Goal: Check status: Check status

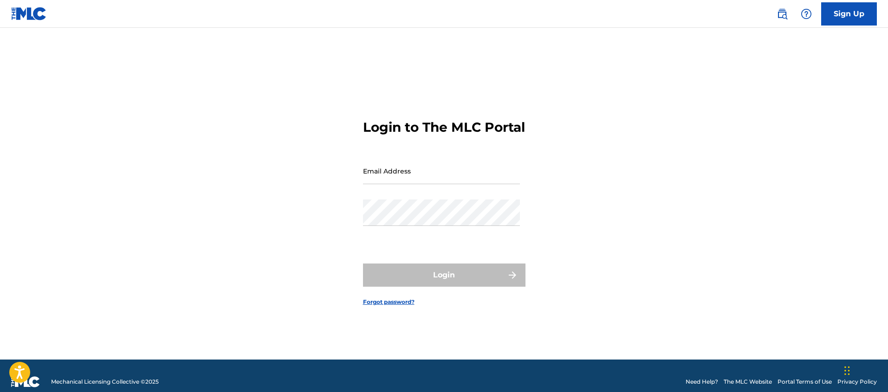
click at [401, 200] on div "Email Address" at bounding box center [441, 179] width 157 height 42
click at [402, 184] on input "Email Address" at bounding box center [441, 171] width 157 height 26
type input "[EMAIL_ADDRESS][DOMAIN_NAME]"
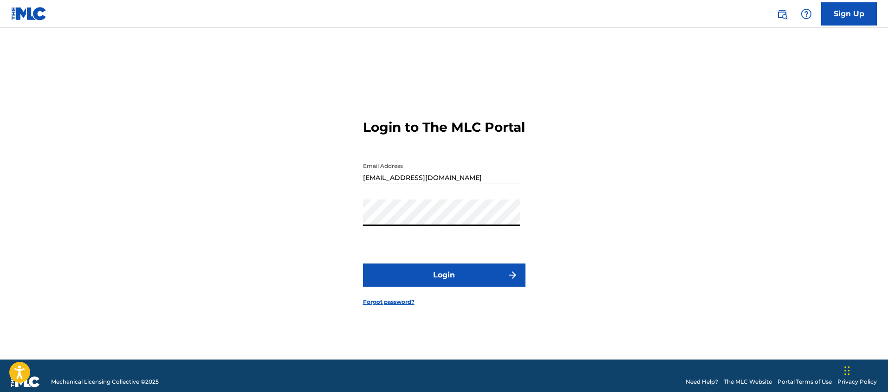
click at [424, 298] on form "Login to The MLC Portal Email Address djselfborn@gmail.com Password Login Forgo…" at bounding box center [444, 205] width 163 height 309
click at [429, 285] on button "Login" at bounding box center [444, 275] width 163 height 23
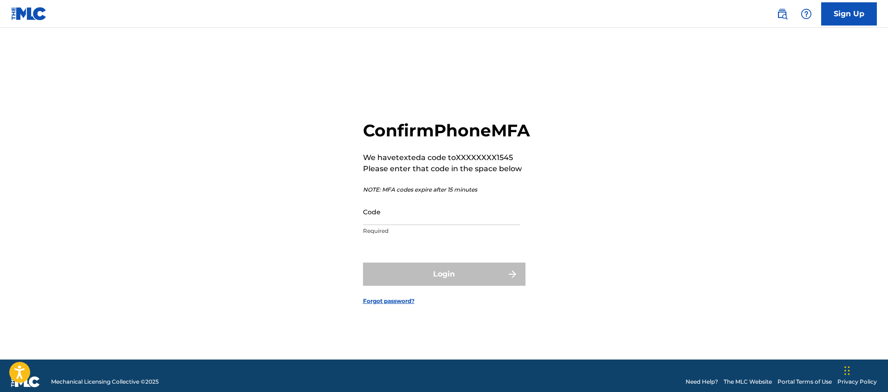
click at [397, 225] on input "Code" at bounding box center [441, 212] width 157 height 26
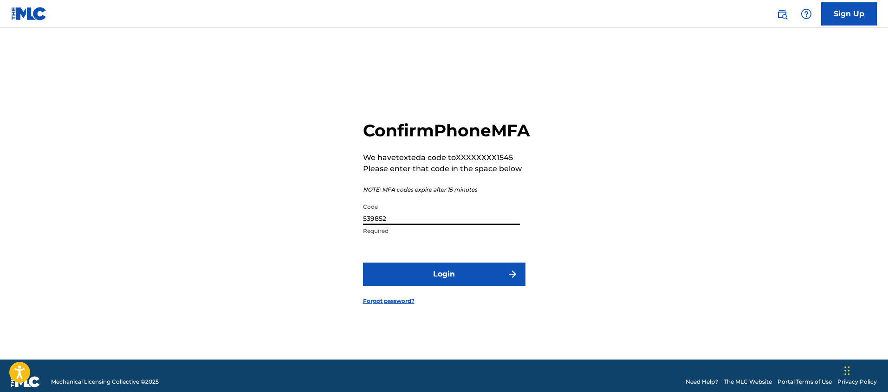
type input "539852"
click at [383, 286] on button "Login" at bounding box center [444, 274] width 163 height 23
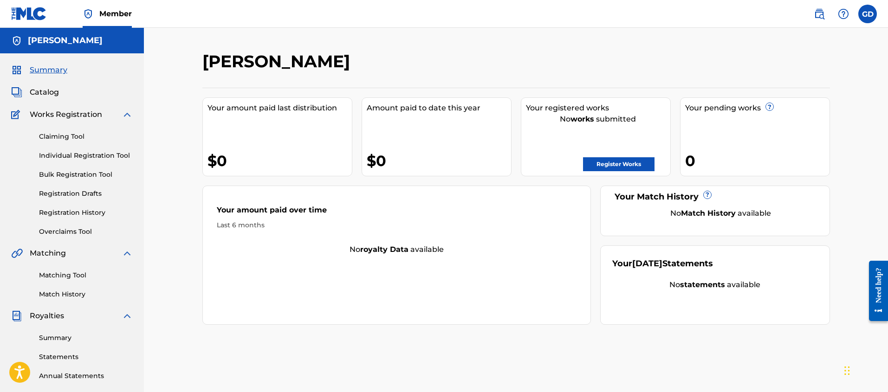
click at [867, 13] on label at bounding box center [868, 14] width 19 height 19
click at [868, 14] on input "GD Gregg Davis djselfborn@gmail.com Notification Preferences Profile Log out" at bounding box center [868, 14] width 0 height 0
click at [617, 159] on link "Register Works" at bounding box center [619, 164] width 72 height 14
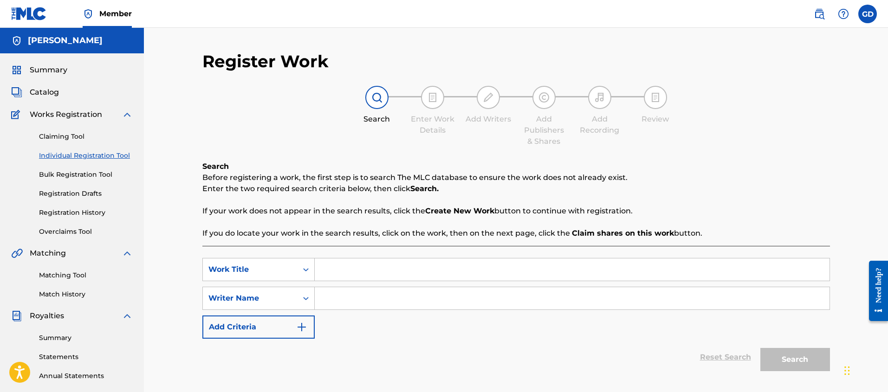
click at [44, 91] on span "Catalog" at bounding box center [44, 92] width 29 height 11
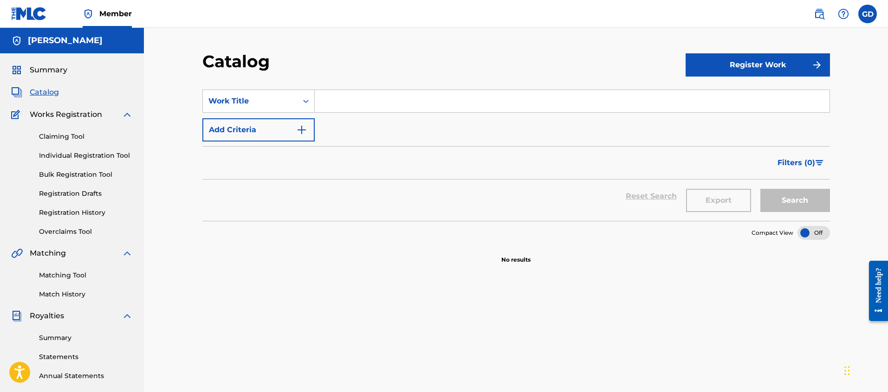
click at [41, 67] on span "Summary" at bounding box center [49, 70] width 38 height 11
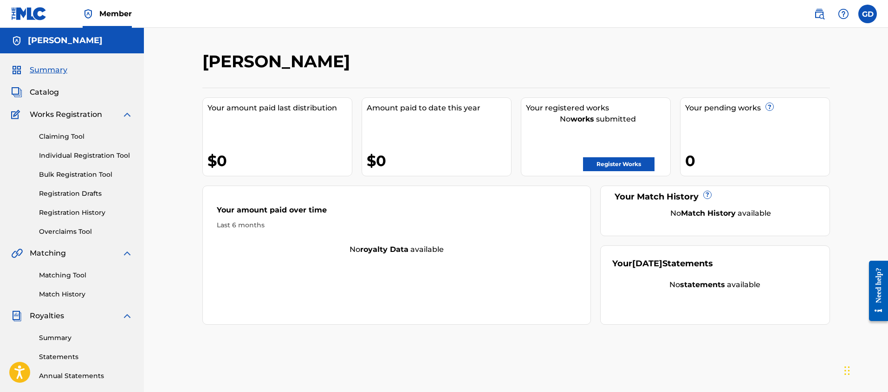
click at [67, 156] on link "Individual Registration Tool" at bounding box center [86, 156] width 94 height 10
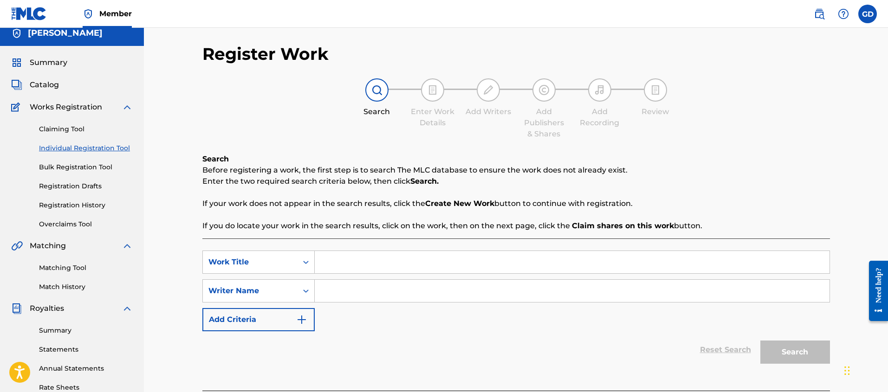
scroll to position [1, 0]
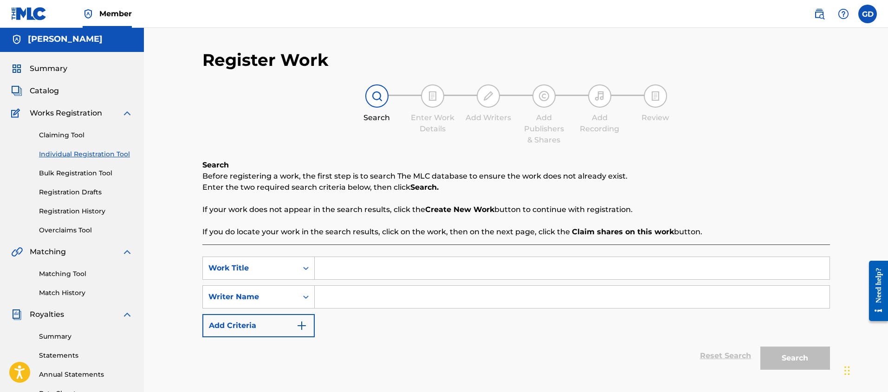
click at [71, 209] on link "Registration History" at bounding box center [86, 212] width 94 height 10
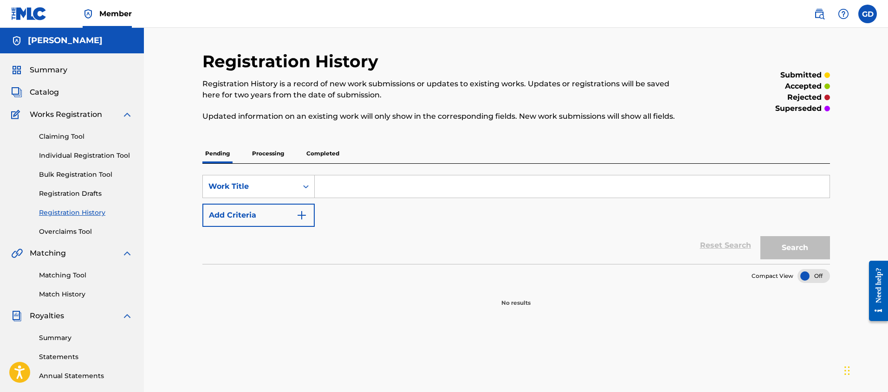
click at [256, 156] on p "Processing" at bounding box center [268, 154] width 38 height 20
click at [327, 156] on p "Completed" at bounding box center [323, 154] width 39 height 20
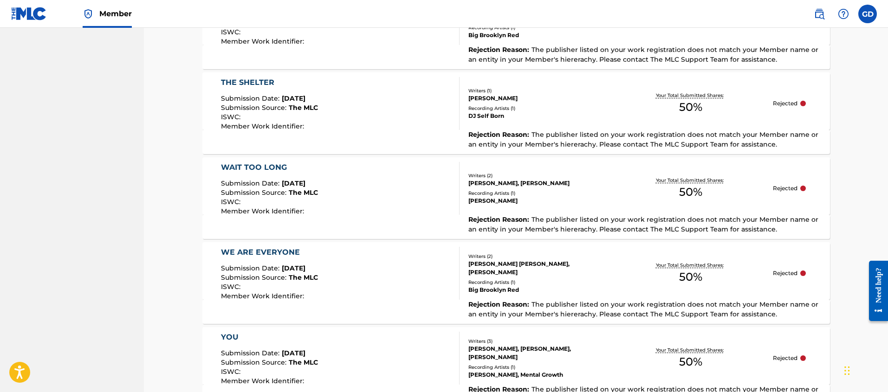
scroll to position [887, 0]
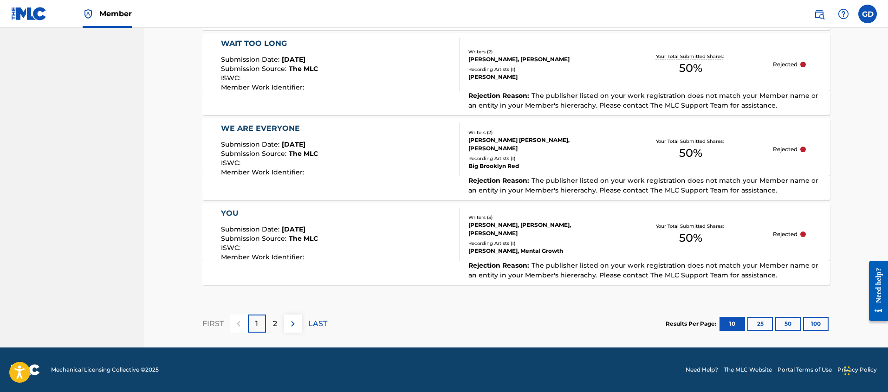
click at [270, 320] on div "2" at bounding box center [275, 324] width 18 height 18
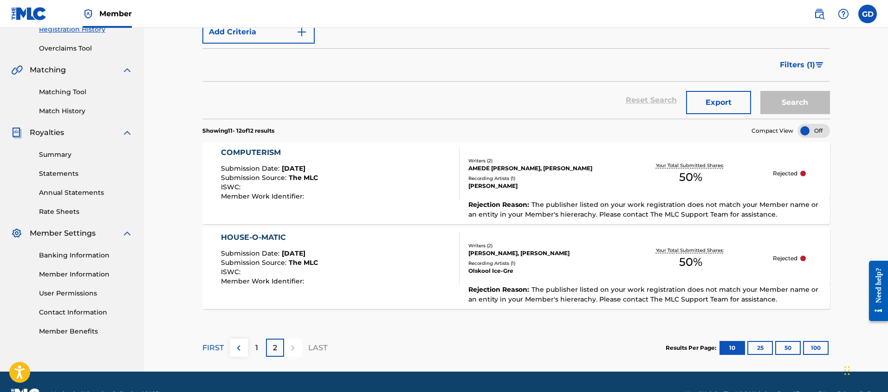
scroll to position [208, 0]
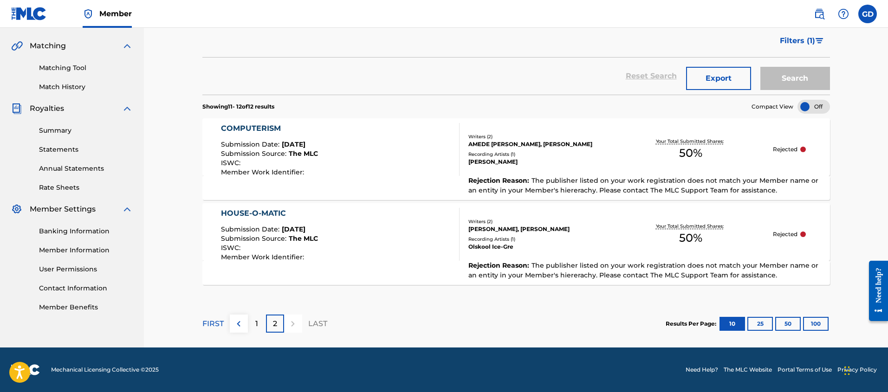
click at [236, 326] on img at bounding box center [238, 324] width 11 height 11
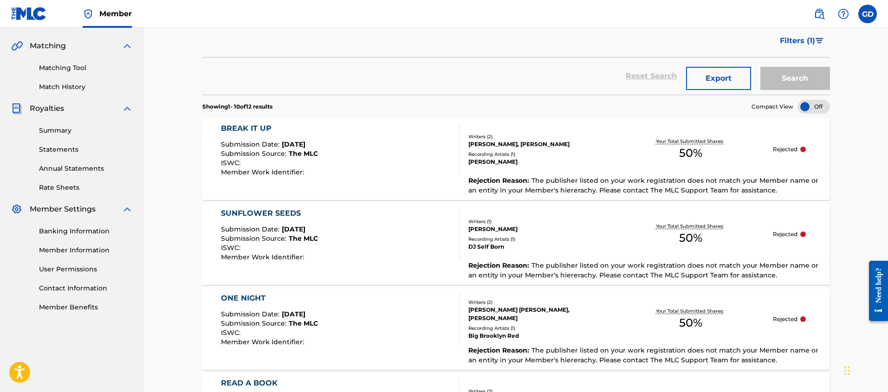
click at [230, 130] on div "BREAK IT UP" at bounding box center [269, 128] width 97 height 11
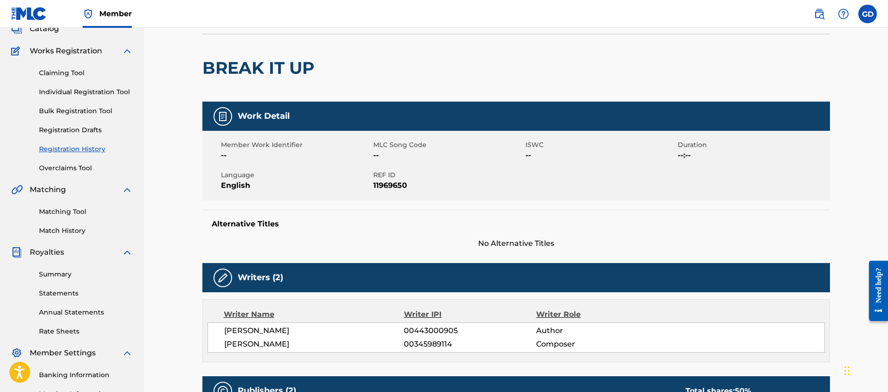
scroll to position [16, 0]
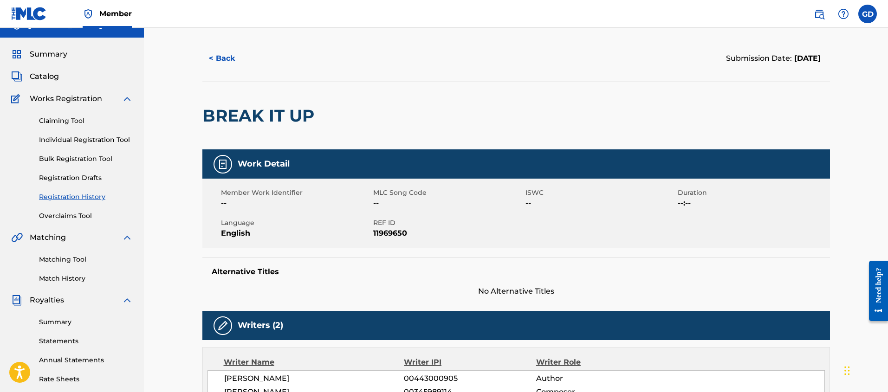
click at [99, 179] on link "Registration Drafts" at bounding box center [86, 178] width 94 height 10
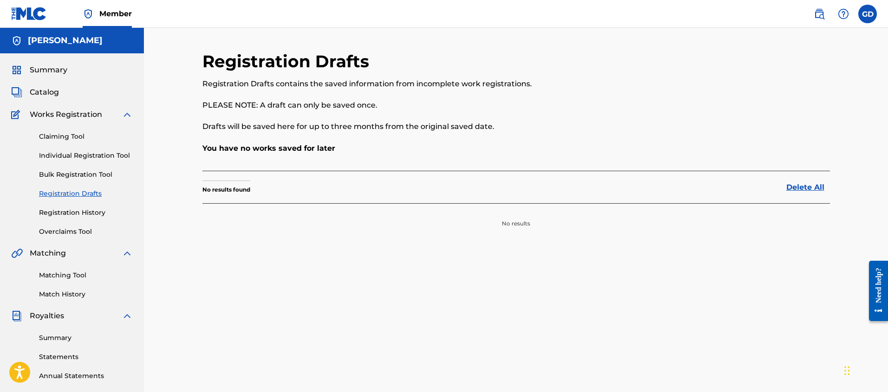
click at [72, 213] on link "Registration History" at bounding box center [86, 213] width 94 height 10
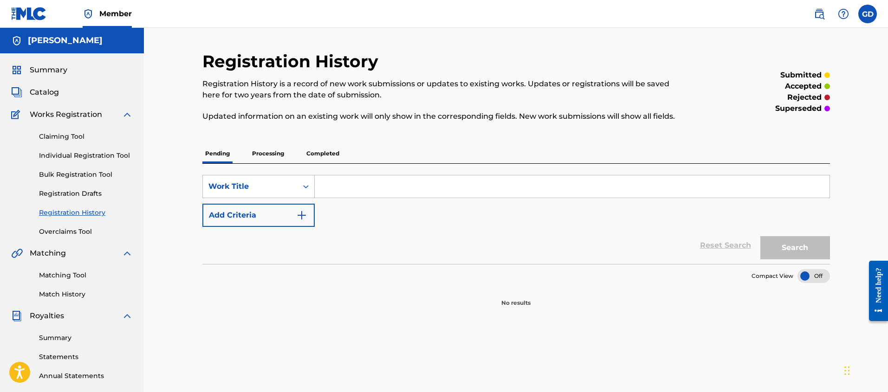
click at [324, 154] on p "Completed" at bounding box center [323, 154] width 39 height 20
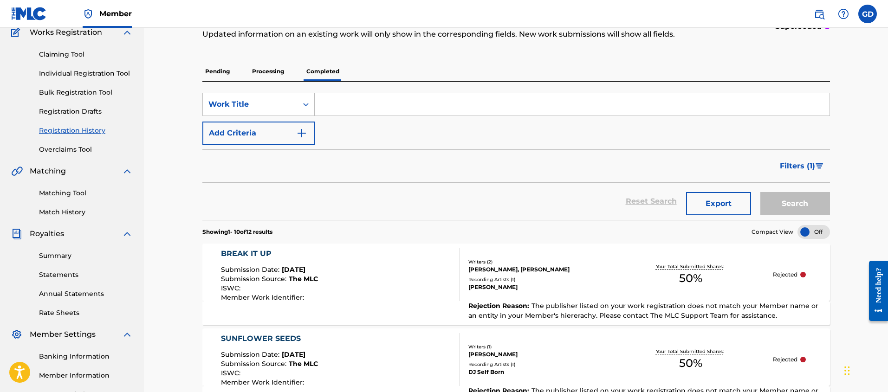
scroll to position [172, 0]
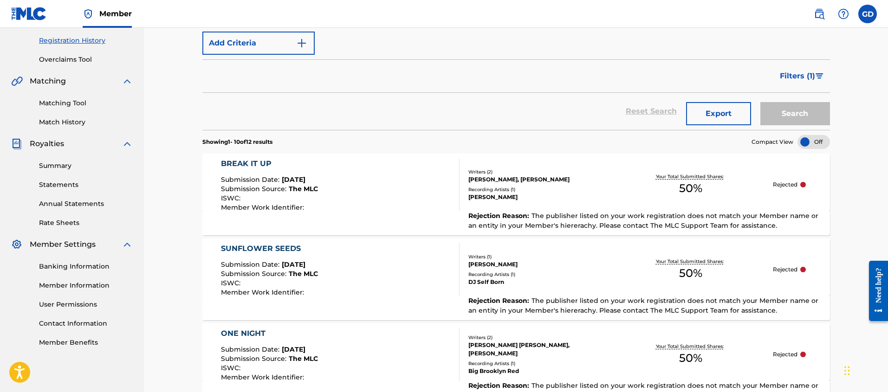
click at [243, 163] on div "BREAK IT UP" at bounding box center [269, 163] width 97 height 11
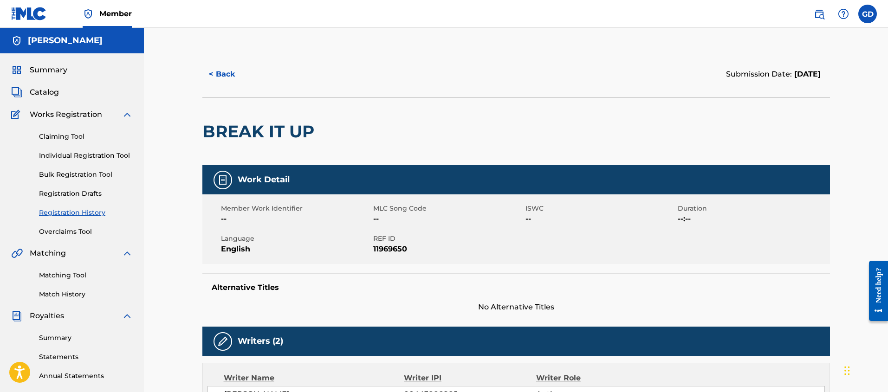
click at [29, 14] on img at bounding box center [29, 13] width 36 height 13
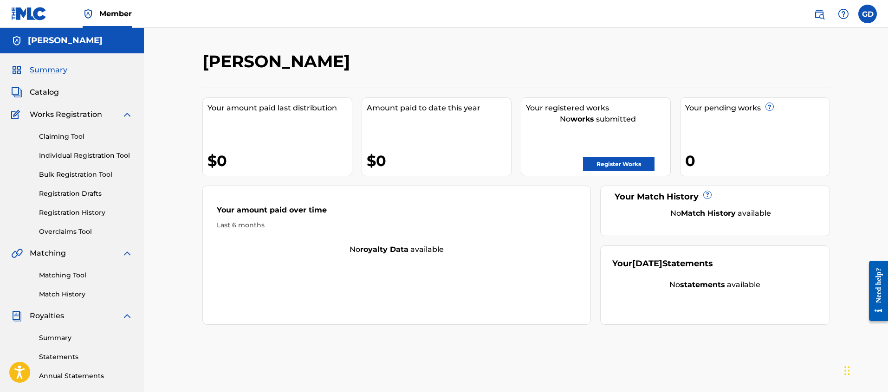
scroll to position [183, 0]
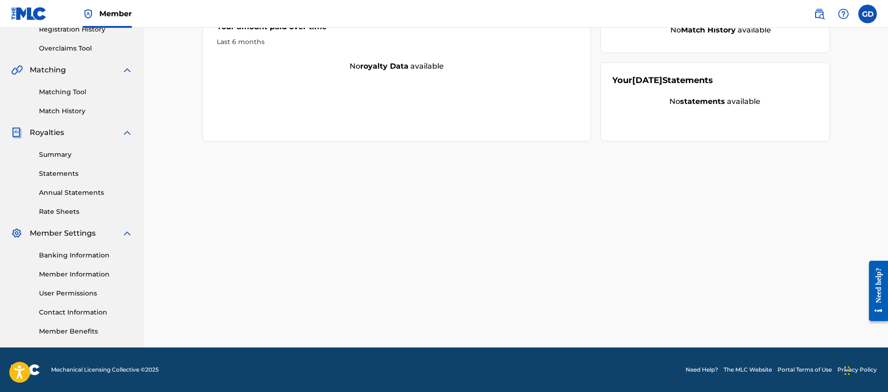
click at [707, 368] on link "Need Help?" at bounding box center [702, 370] width 33 height 8
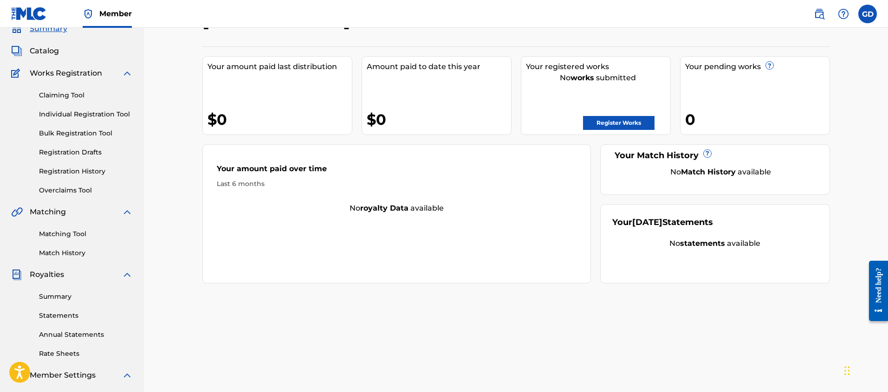
scroll to position [0, 0]
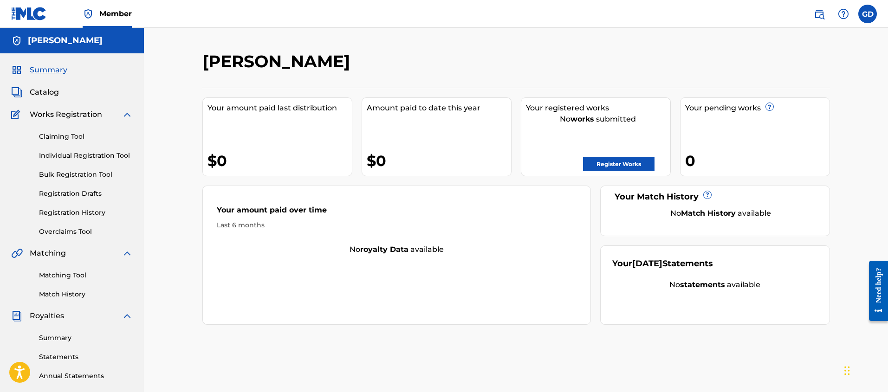
click at [26, 11] on img at bounding box center [29, 13] width 36 height 13
click at [843, 14] on img at bounding box center [843, 13] width 11 height 11
click at [826, 63] on p "View portal intro" at bounding box center [843, 61] width 79 height 22
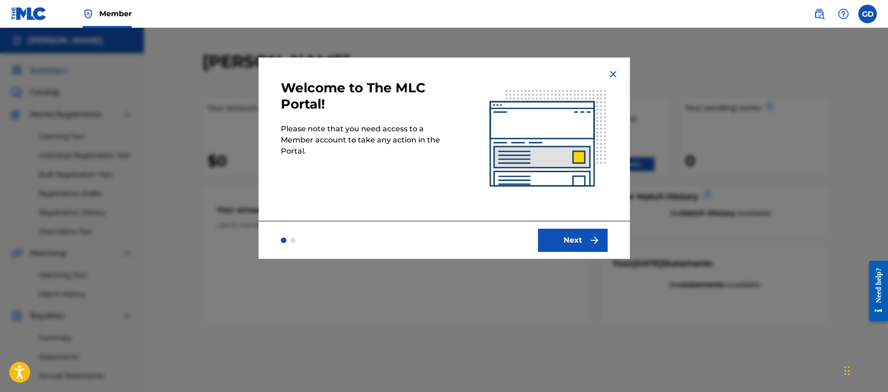
click at [612, 72] on img at bounding box center [613, 74] width 11 height 11
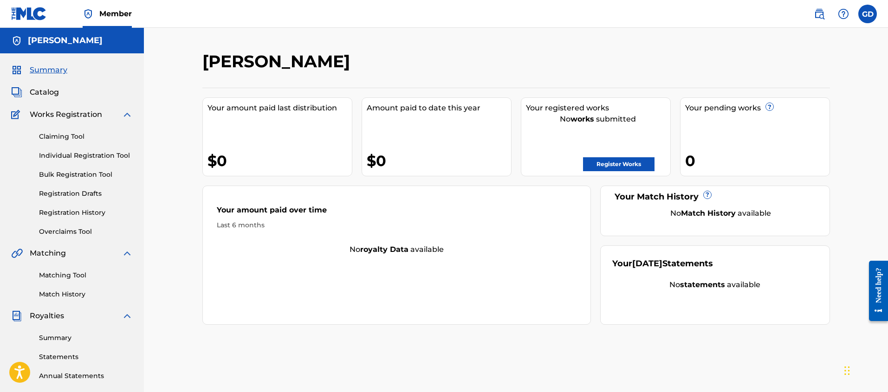
click at [58, 217] on link "Registration History" at bounding box center [86, 213] width 94 height 10
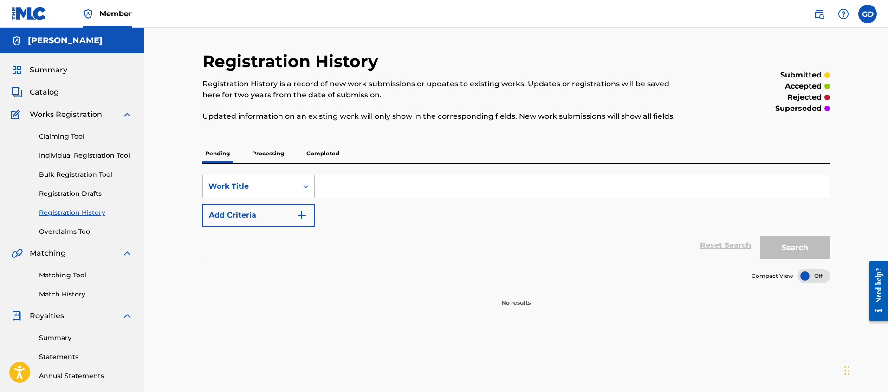
click at [323, 156] on p "Completed" at bounding box center [323, 154] width 39 height 20
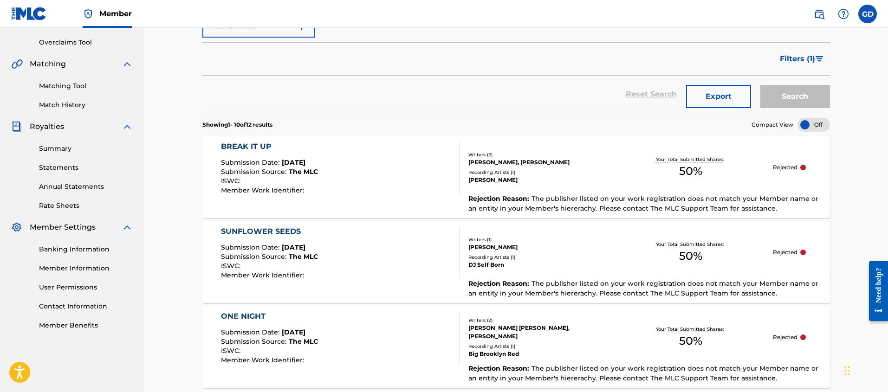
scroll to position [100, 0]
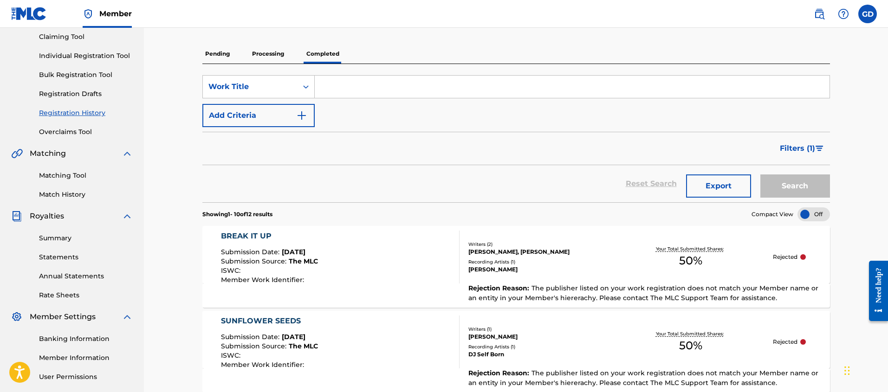
click at [841, 9] on div at bounding box center [843, 14] width 19 height 19
click at [836, 45] on link "Contact us" at bounding box center [843, 39] width 79 height 22
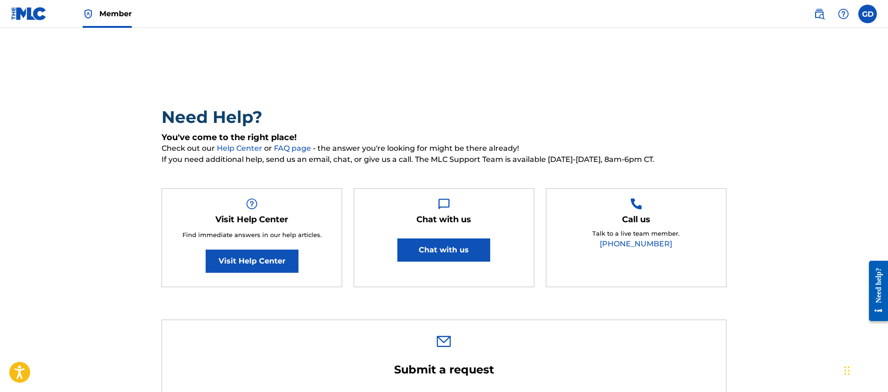
scroll to position [20, 0]
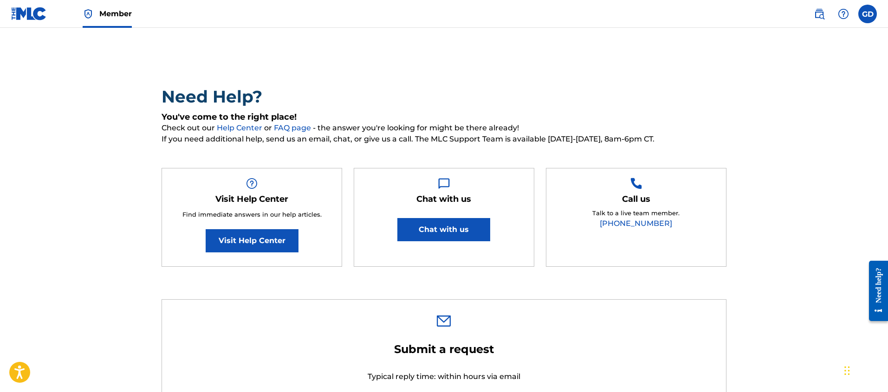
click at [38, 17] on img at bounding box center [29, 13] width 36 height 13
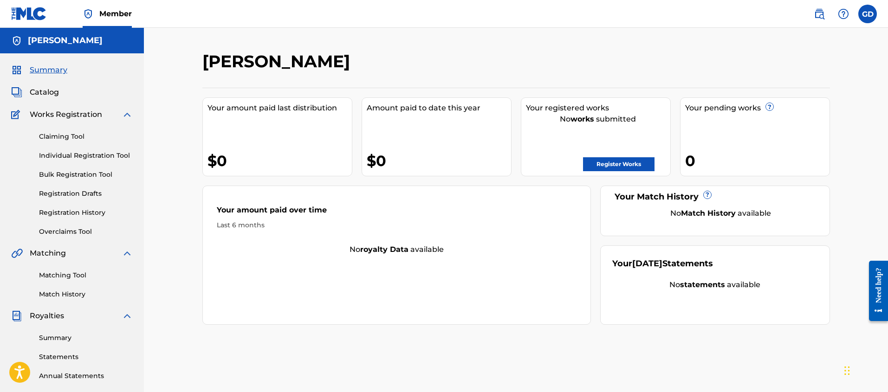
click at [63, 214] on link "Registration History" at bounding box center [86, 213] width 94 height 10
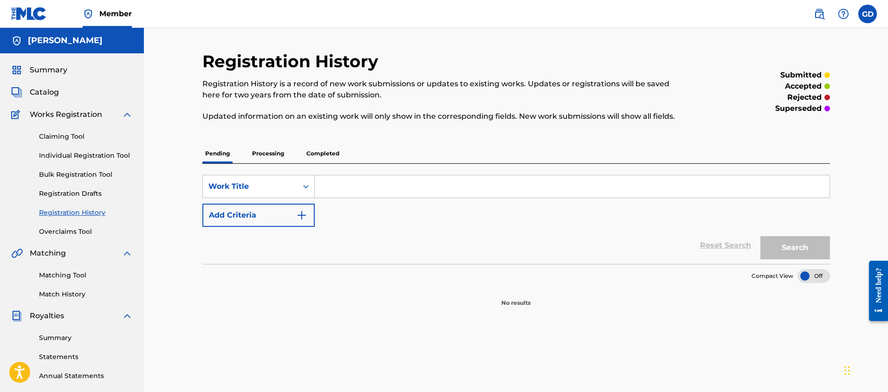
click at [329, 156] on p "Completed" at bounding box center [323, 154] width 39 height 20
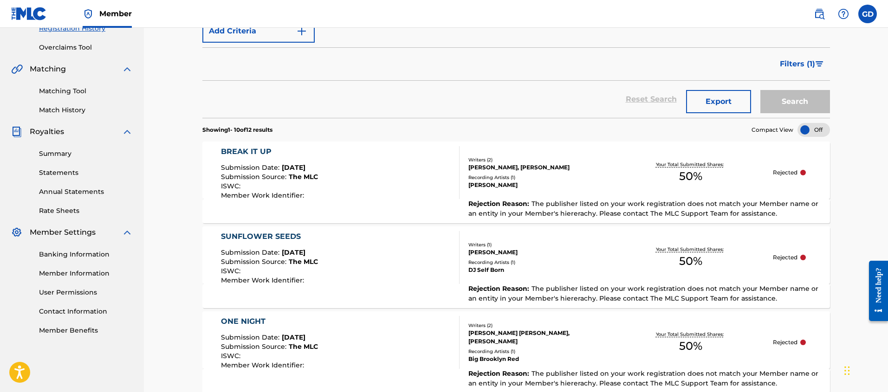
scroll to position [172, 0]
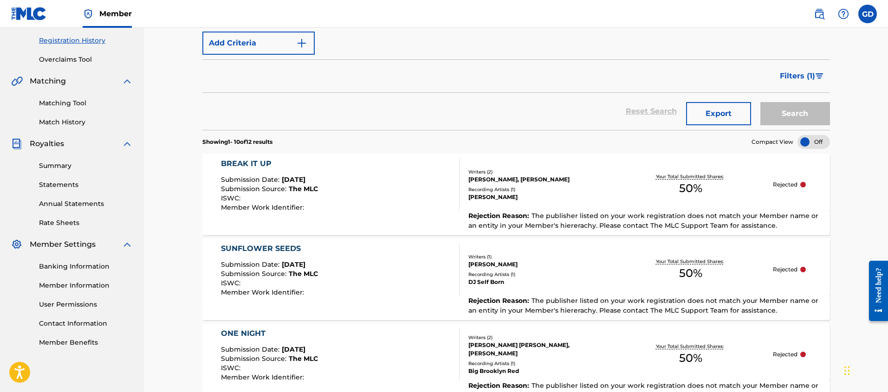
click at [805, 185] on div at bounding box center [804, 185] width 6 height 6
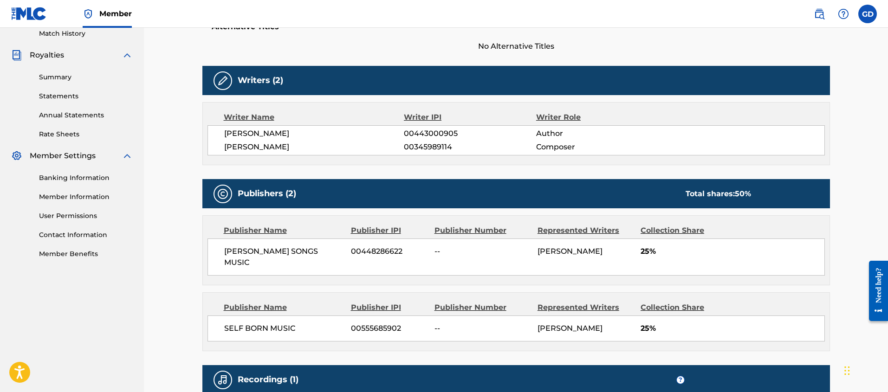
scroll to position [17, 0]
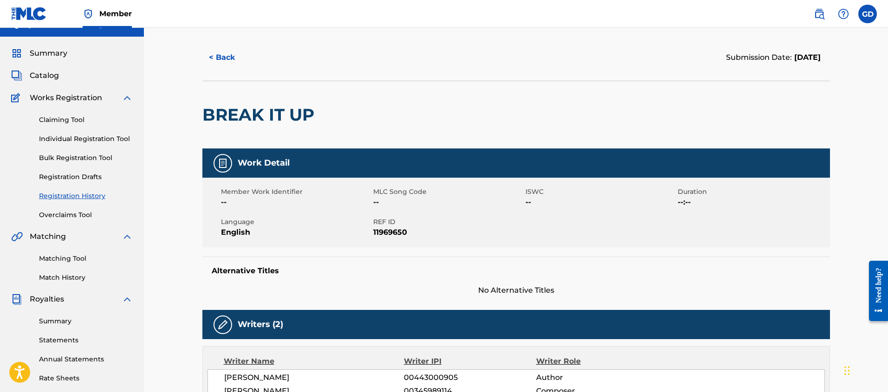
click at [45, 53] on span "Summary" at bounding box center [49, 53] width 38 height 11
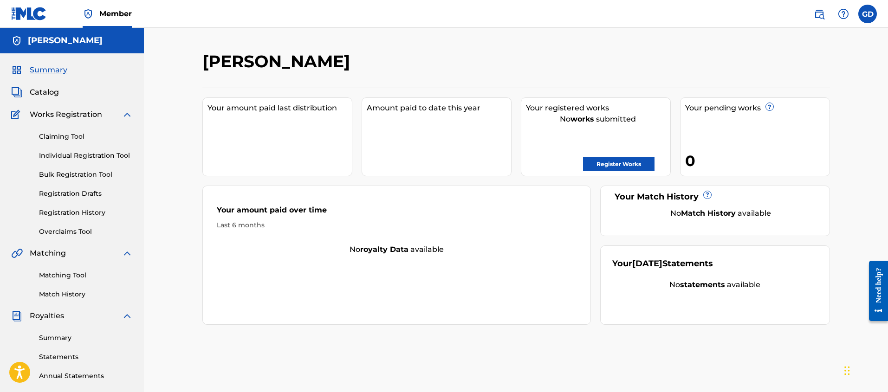
click at [46, 98] on span "Catalog" at bounding box center [44, 92] width 29 height 11
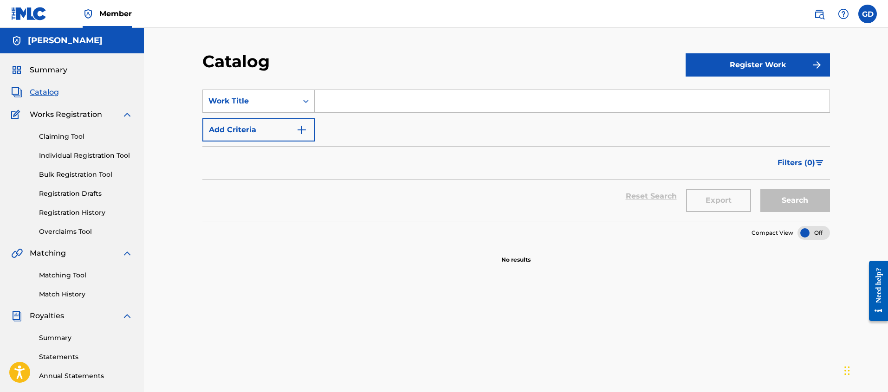
click at [91, 213] on link "Registration History" at bounding box center [86, 213] width 94 height 10
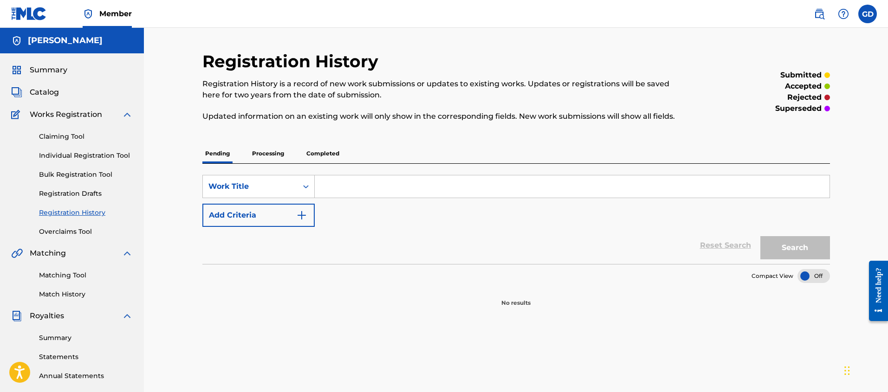
click at [268, 152] on p "Processing" at bounding box center [268, 154] width 38 height 20
click at [339, 154] on p "Completed" at bounding box center [323, 154] width 39 height 20
